Goal: Find contact information: Find contact information

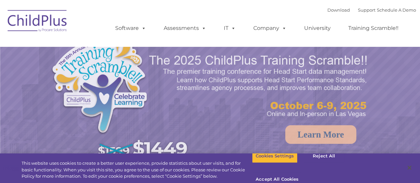
select select "MEDIUM"
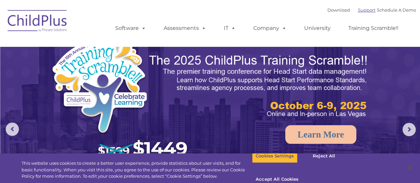
click at [358, 11] on link "Support" at bounding box center [367, 9] width 18 height 5
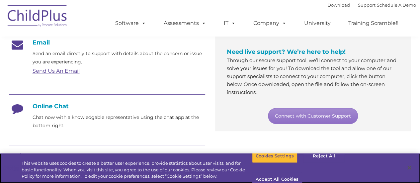
scroll to position [119, 0]
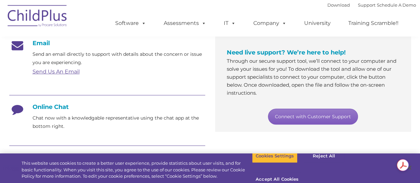
click at [318, 121] on link "Connect with Customer Support" at bounding box center [313, 116] width 90 height 16
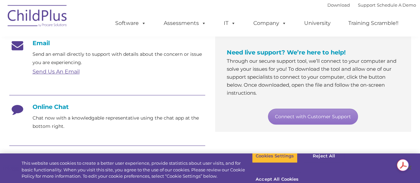
click at [55, 105] on h4 "Online Chat" at bounding box center [107, 106] width 196 height 7
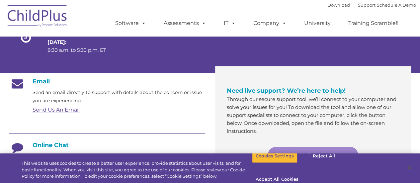
scroll to position [70, 0]
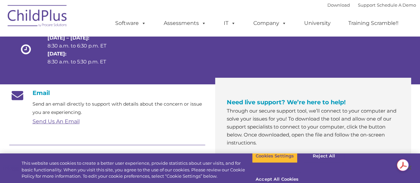
click at [58, 120] on link "Send Us An Email" at bounding box center [56, 121] width 47 height 6
click at [109, 125] on div "Send Us An Email" at bounding box center [119, 121] width 172 height 10
click at [302, 172] on button "Accept All Cookies" at bounding box center [277, 179] width 50 height 14
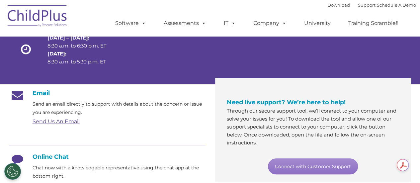
click at [70, 119] on link "Send Us An Email" at bounding box center [56, 121] width 47 height 6
